Goal: Task Accomplishment & Management: Manage account settings

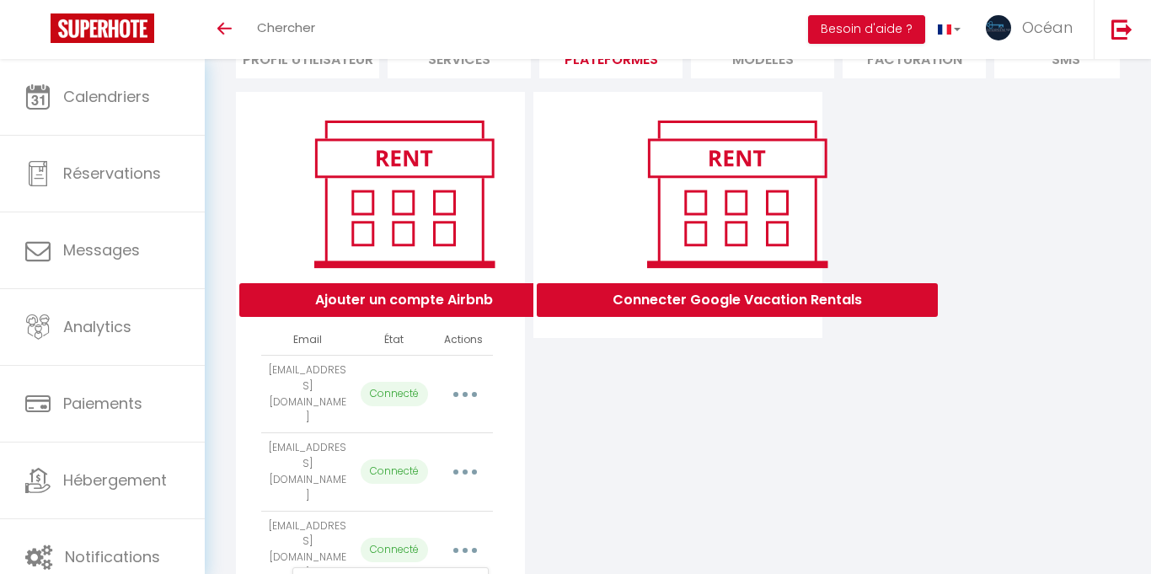
scroll to position [150, 0]
click at [780, 454] on div "Connecter Google Vacation Rentals" at bounding box center [678, 357] width 298 height 530
click at [469, 537] on button "button" at bounding box center [465, 550] width 47 height 27
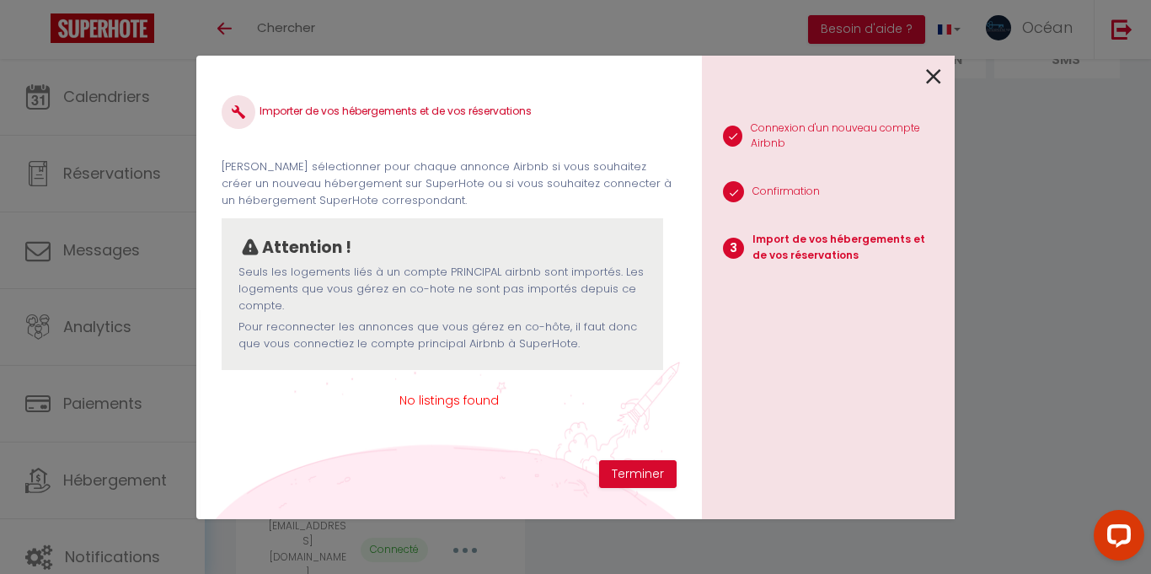
click at [461, 402] on span "No listings found" at bounding box center [449, 400] width 455 height 19
click at [453, 437] on div "Importer de vos hébergements et de vos réservations Veuillez sélectionner pour …" at bounding box center [449, 270] width 455 height 379
click at [938, 81] on icon at bounding box center [933, 76] width 15 height 25
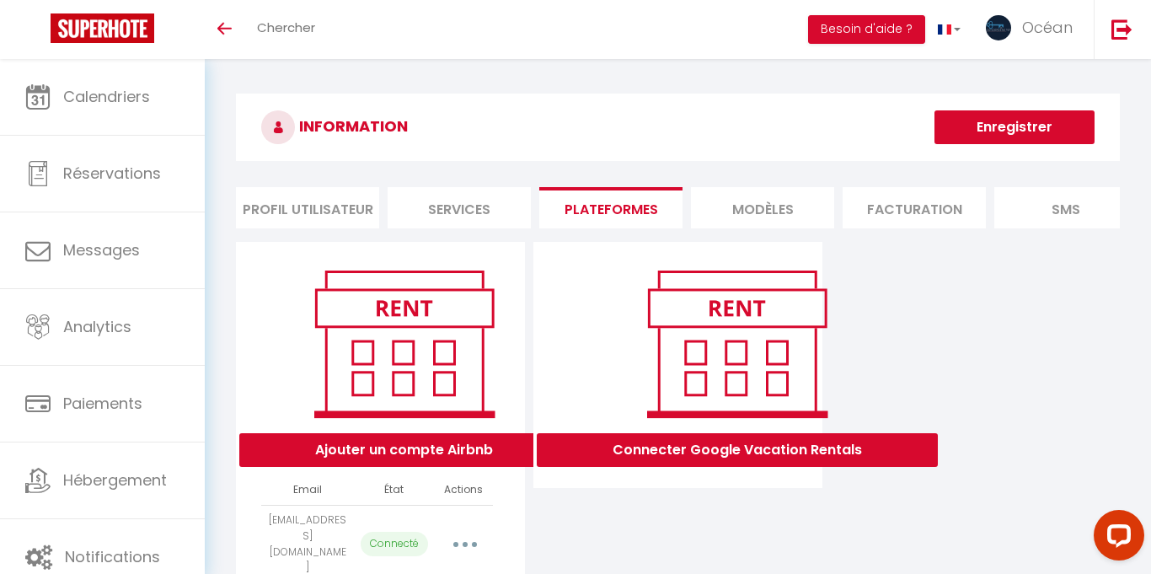
scroll to position [150, 0]
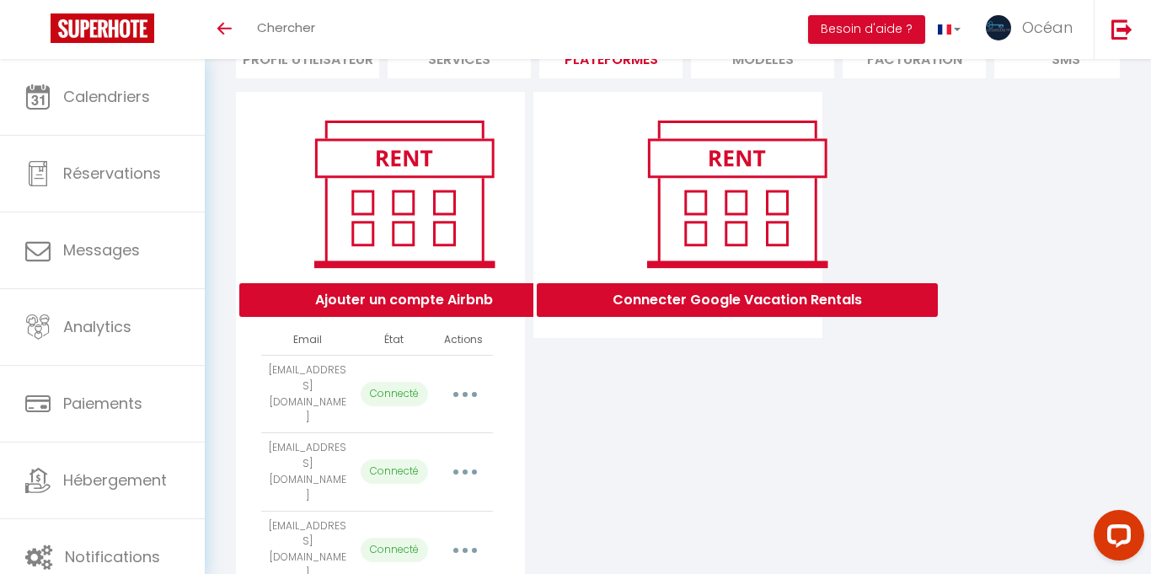
click at [456, 537] on button "button" at bounding box center [465, 550] width 47 height 27
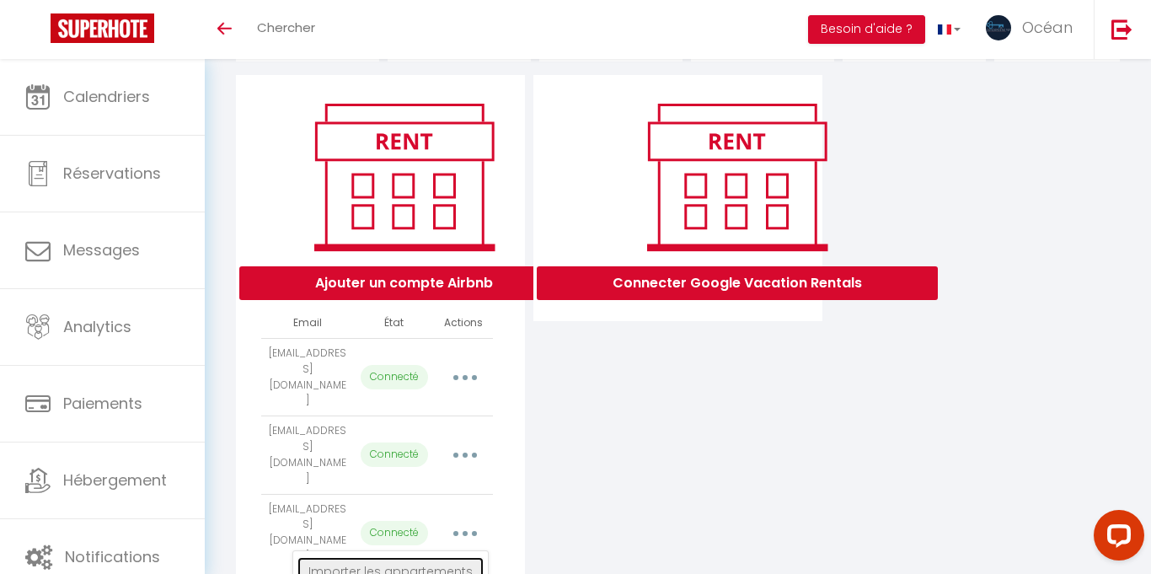
click at [423, 557] on link "Importer les appartements" at bounding box center [391, 571] width 186 height 29
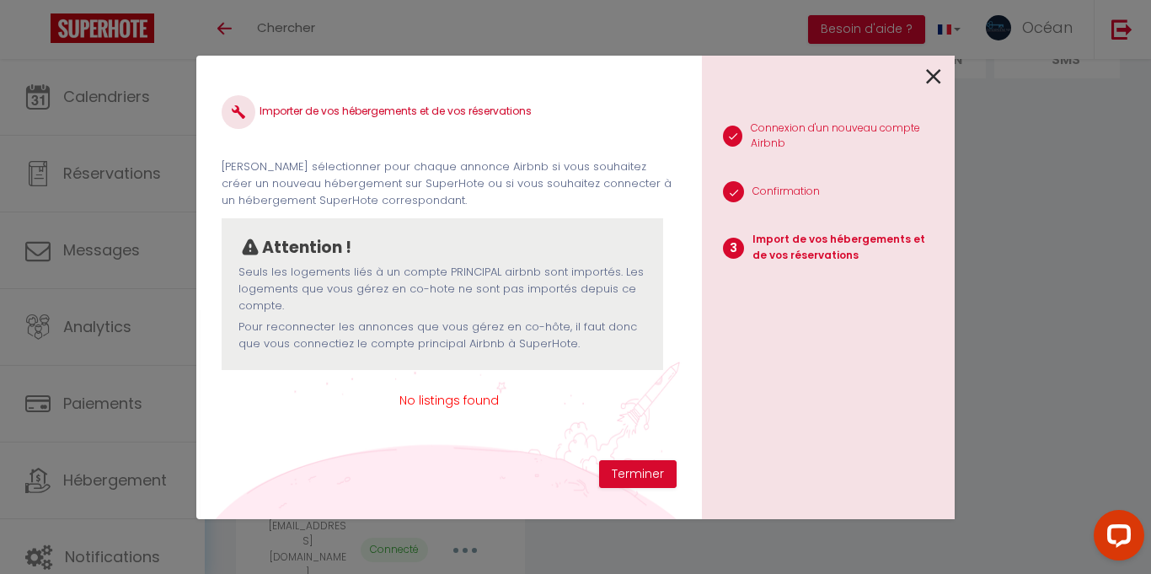
click at [930, 77] on icon at bounding box center [933, 76] width 15 height 25
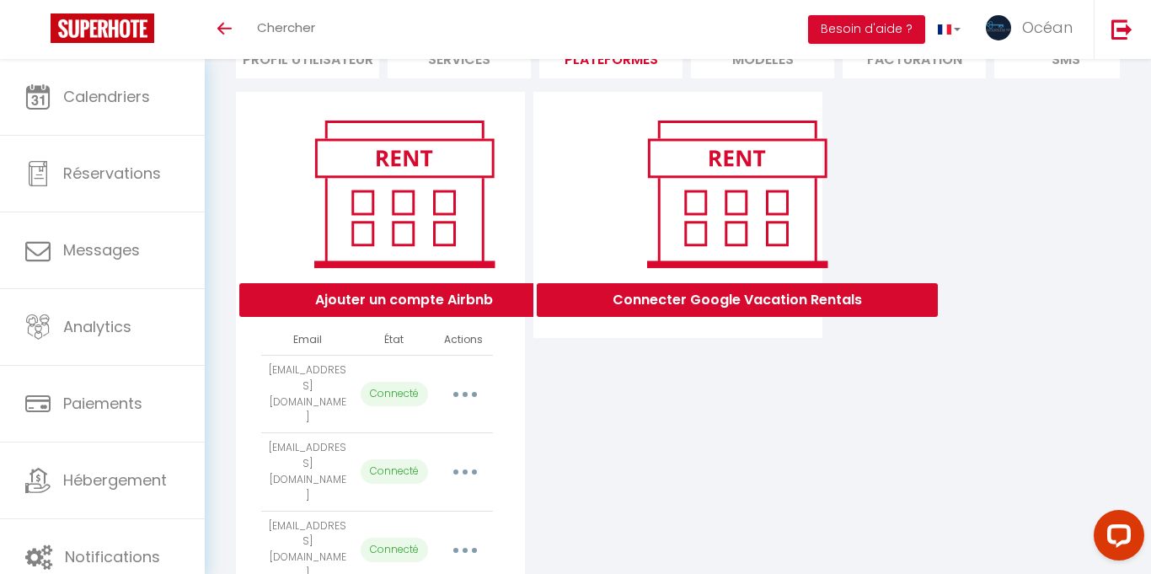
click at [463, 469] on icon "button" at bounding box center [465, 471] width 5 height 5
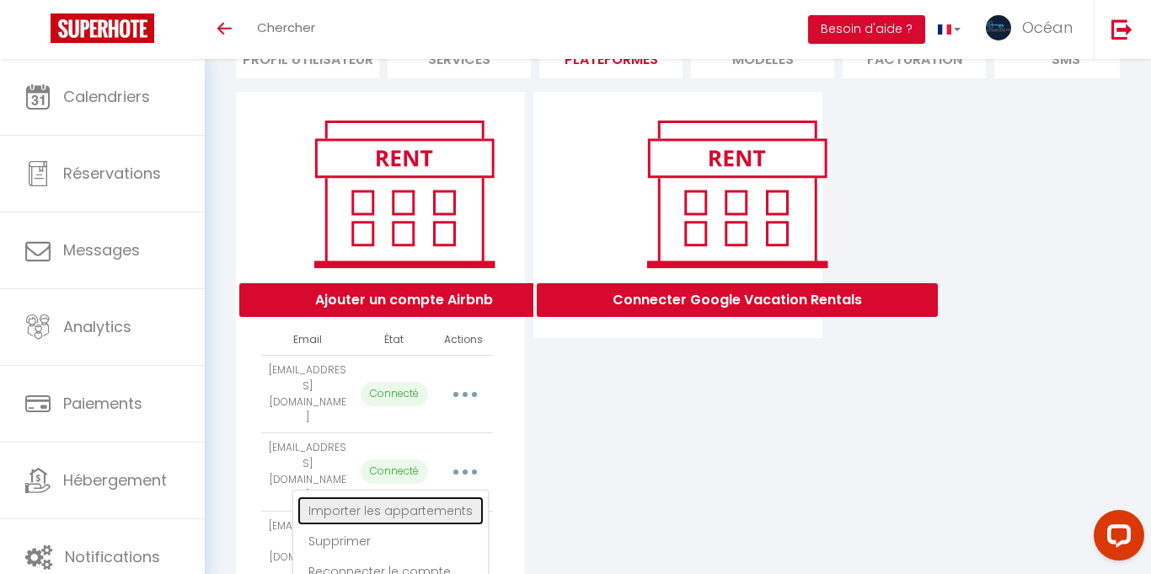
click at [428, 496] on link "Importer les appartements" at bounding box center [391, 510] width 186 height 29
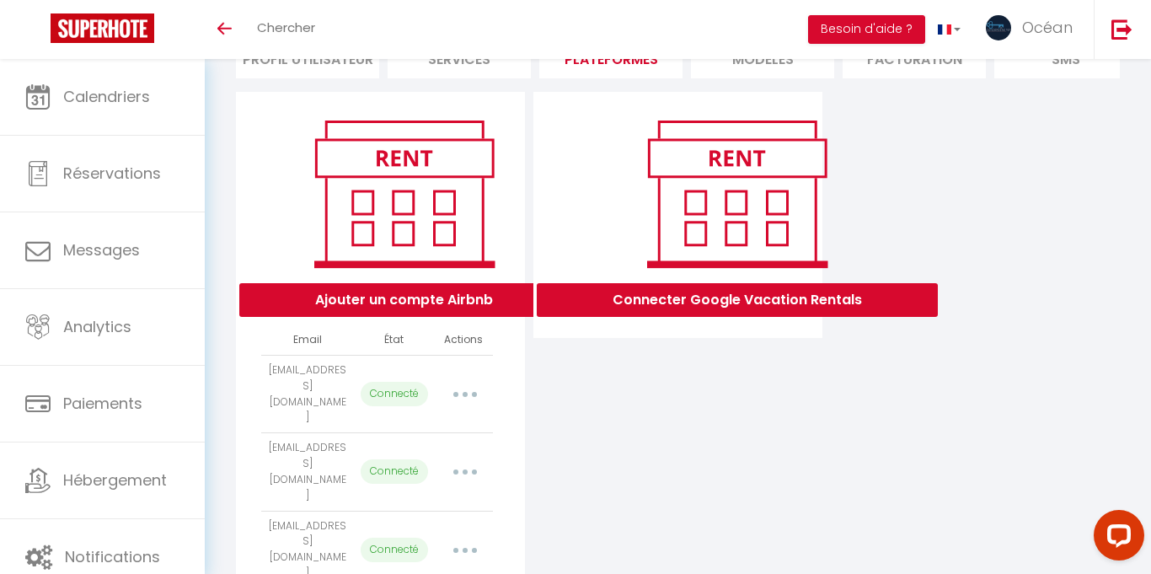
select select
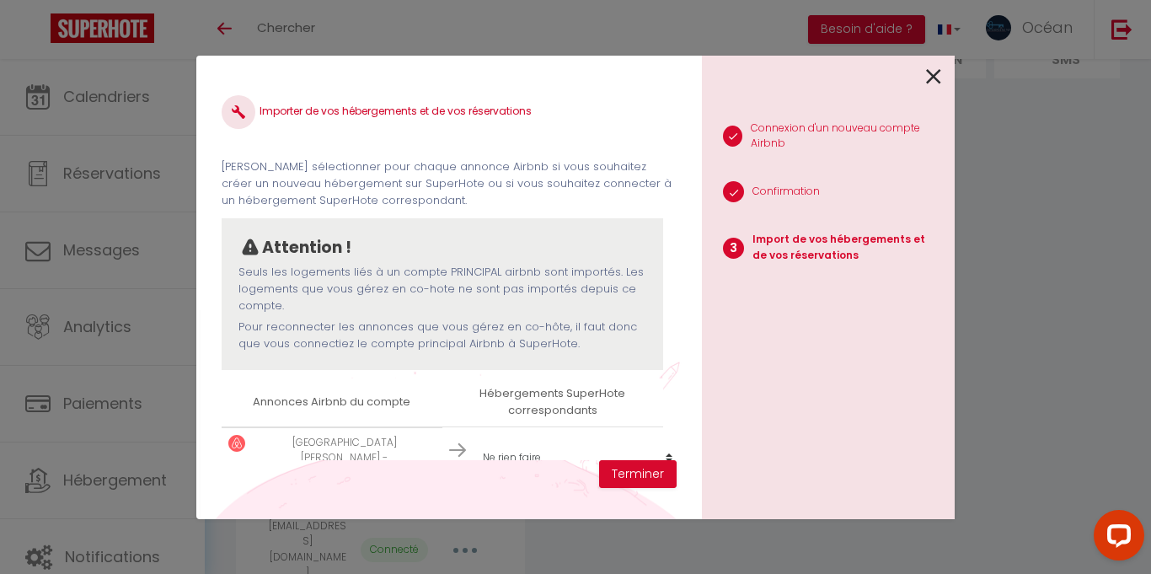
scroll to position [25, 0]
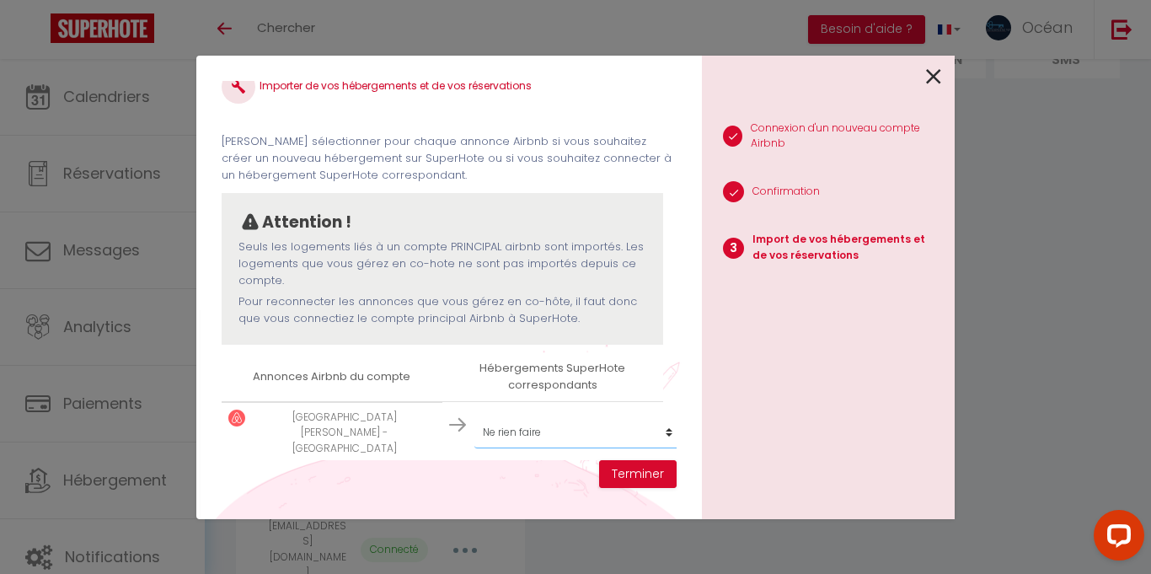
click at [550, 425] on select "Créer un nouveau hébergement Ne rien faire Grande maison avec [GEOGRAPHIC_DATA]…" at bounding box center [577, 432] width 207 height 32
click at [603, 110] on div "Importer de vos hébergements et de vos réservations" at bounding box center [449, 100] width 455 height 60
click at [934, 87] on icon at bounding box center [933, 76] width 15 height 25
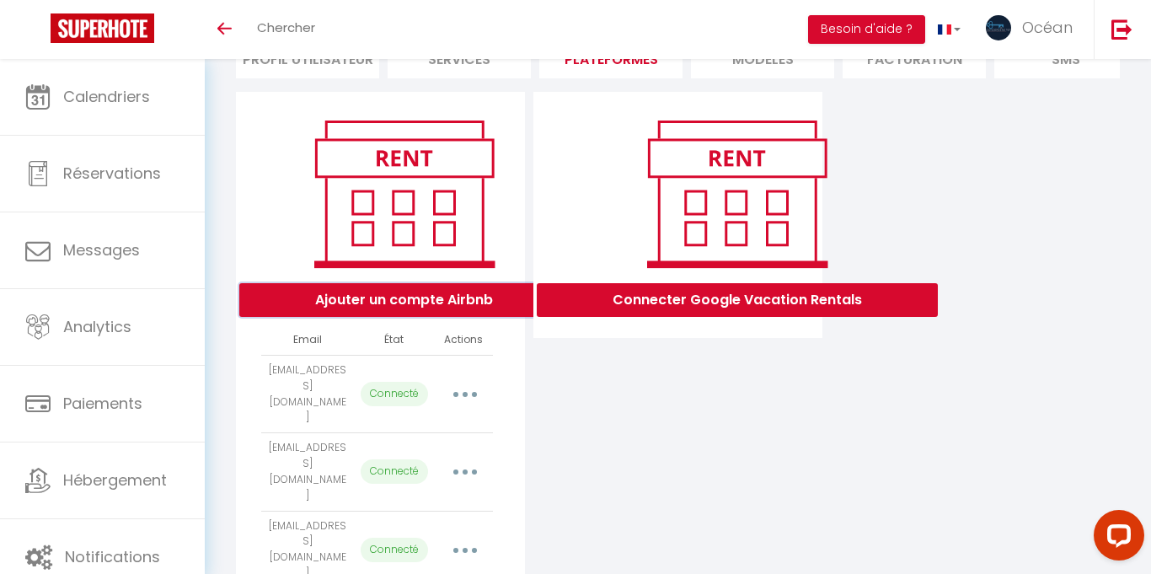
click at [419, 305] on button "Ajouter un compte Airbnb" at bounding box center [404, 300] width 330 height 34
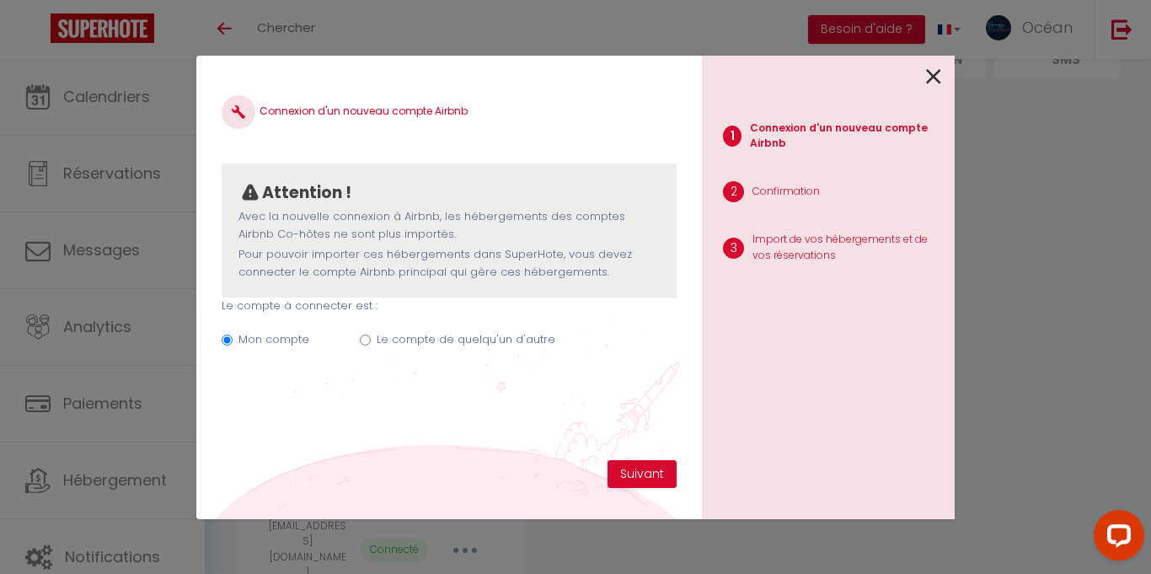
click at [364, 342] on input "Le compte de quelqu'un d'autre" at bounding box center [365, 340] width 11 height 11
radio input "true"
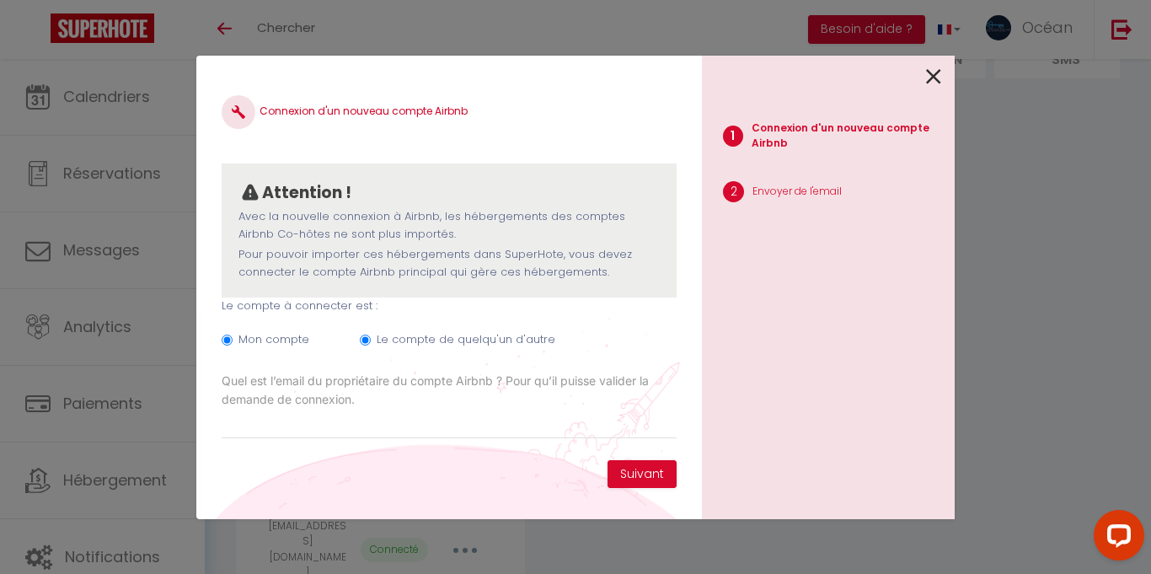
radio input "false"
click at [930, 74] on icon at bounding box center [933, 76] width 15 height 25
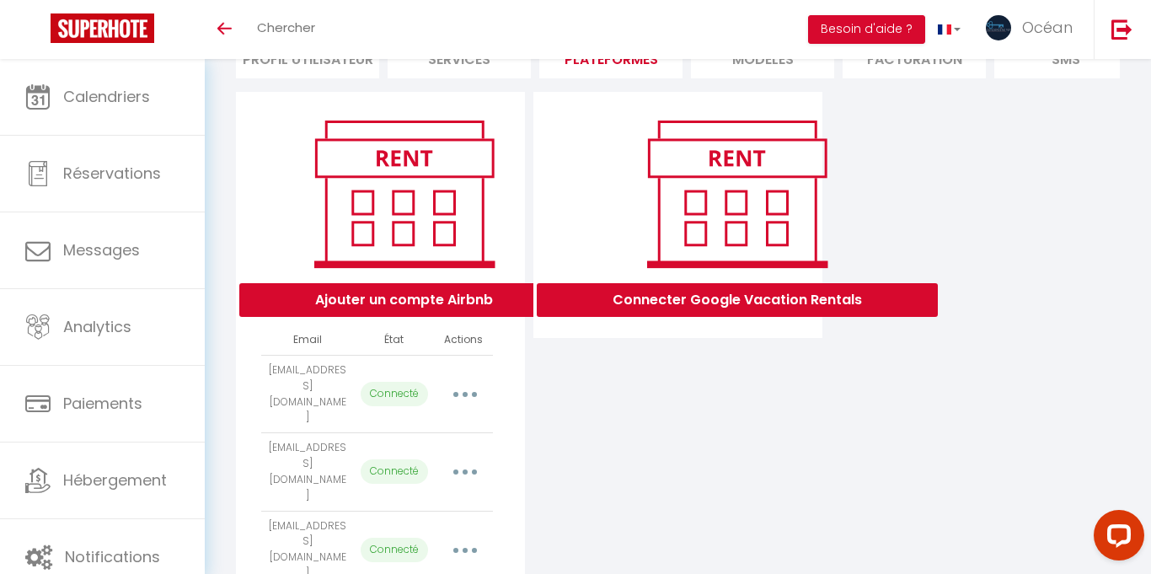
click at [461, 537] on button "button" at bounding box center [465, 550] width 47 height 27
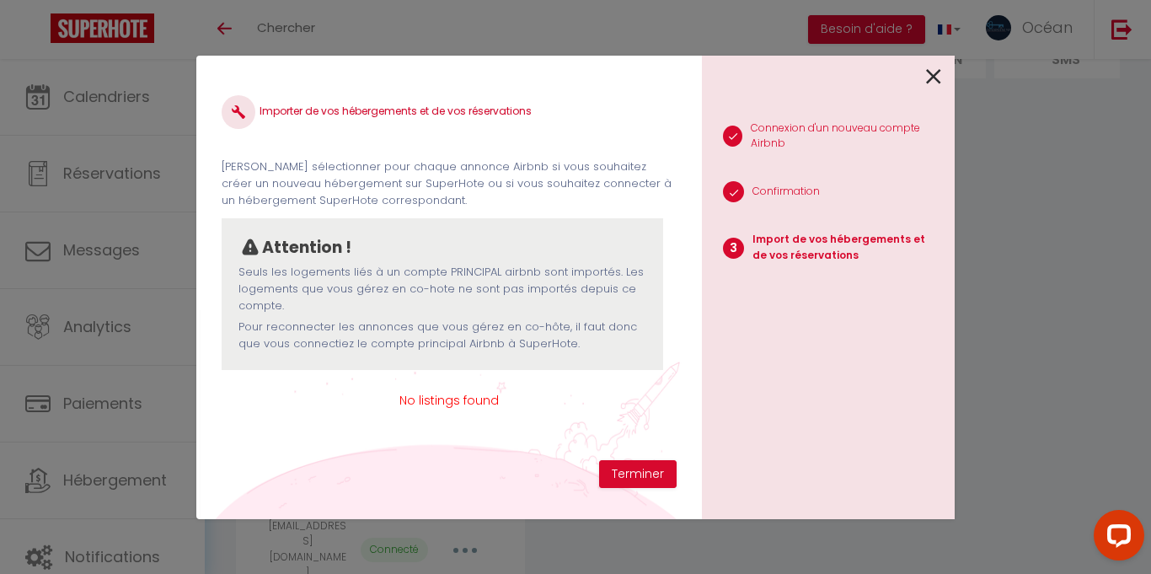
click at [932, 77] on icon at bounding box center [933, 76] width 15 height 25
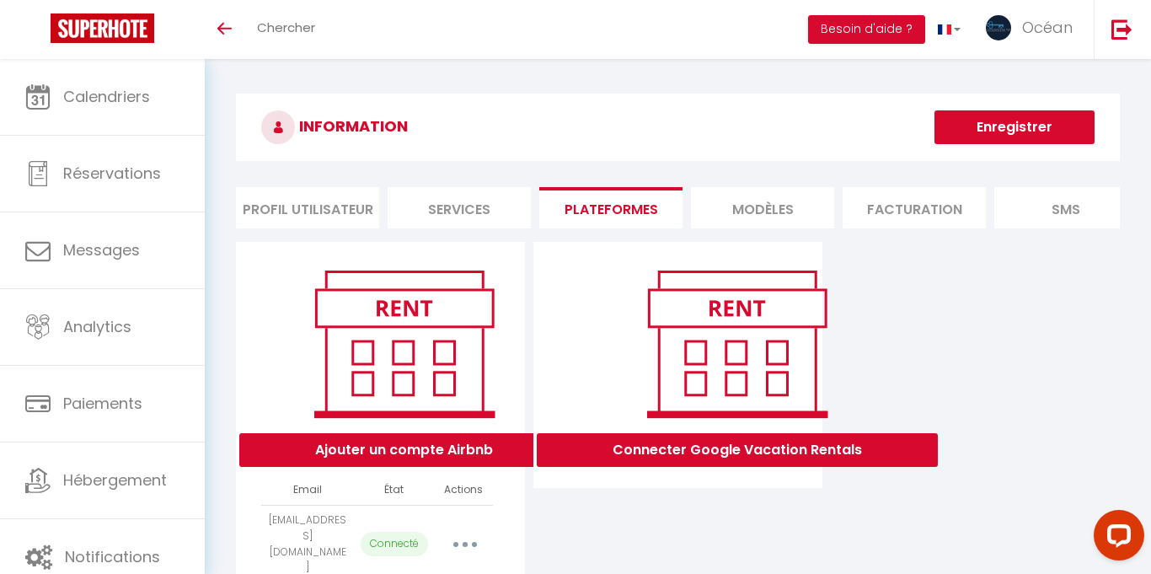
scroll to position [150, 0]
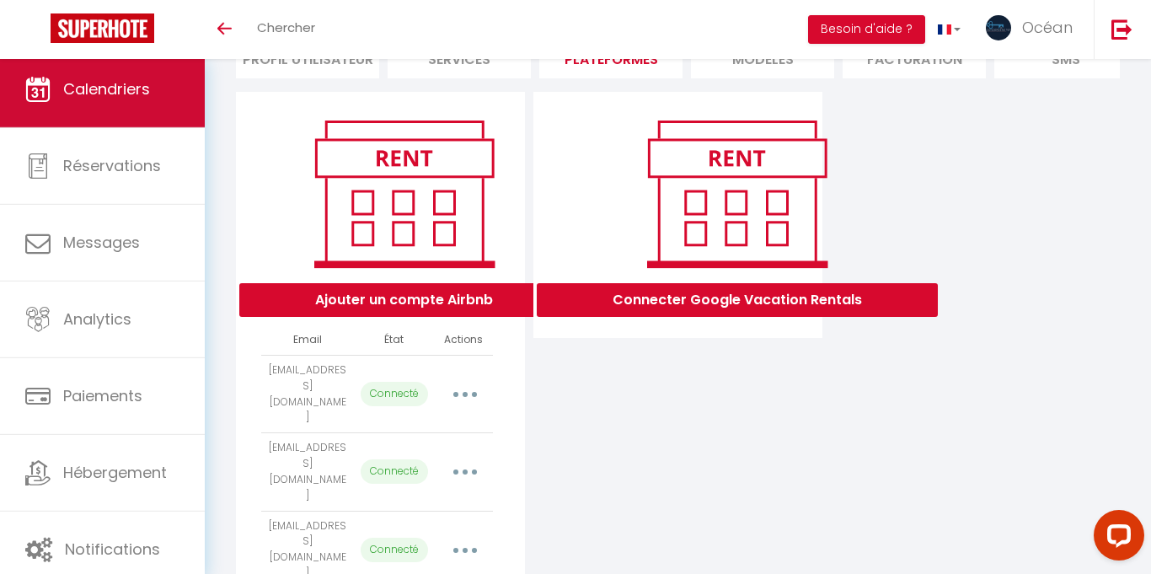
click at [110, 80] on span "Calendriers" at bounding box center [106, 88] width 87 height 21
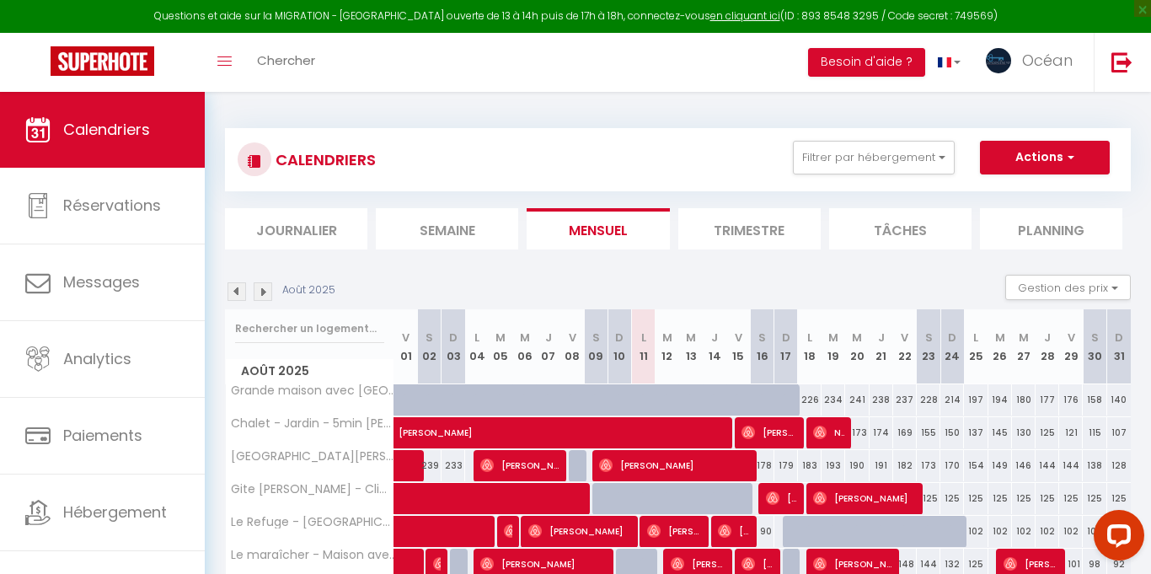
click at [770, 225] on li "Trimestre" at bounding box center [749, 228] width 142 height 41
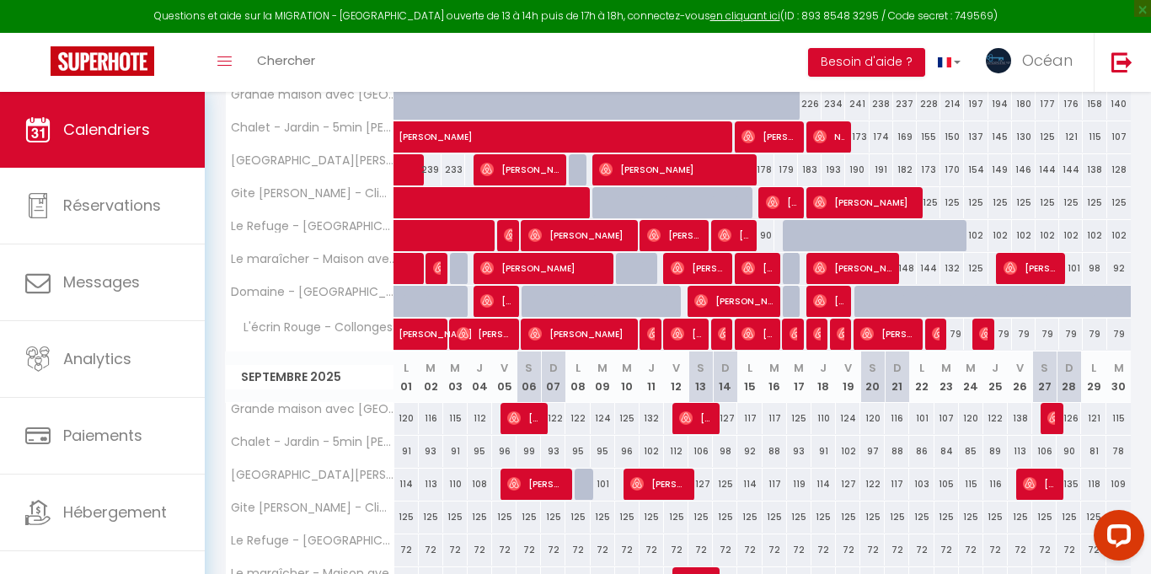
scroll to position [299, 0]
